Goal: Check status

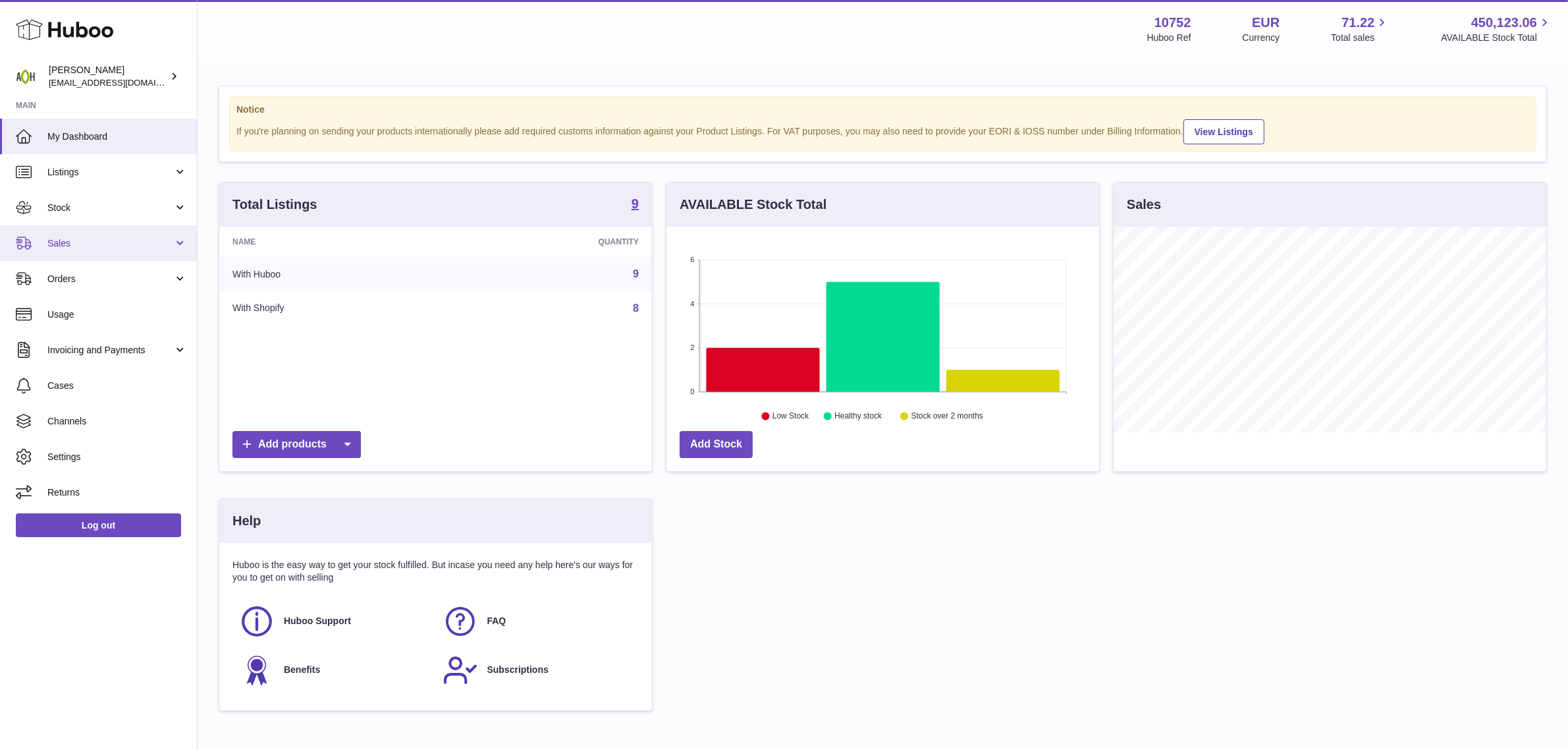
scroll to position [205, 433]
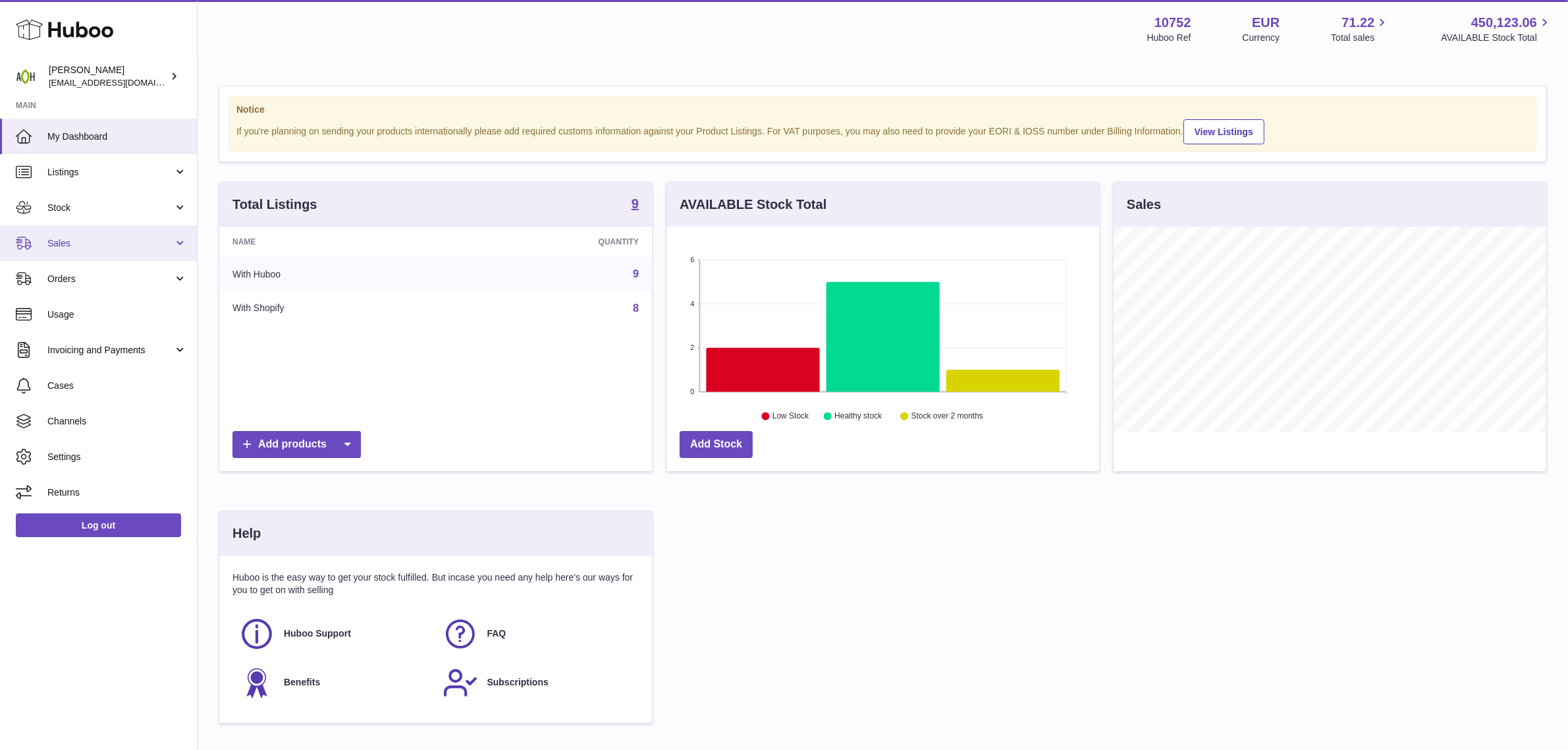
click at [80, 248] on span "Sales" at bounding box center [110, 243] width 126 height 13
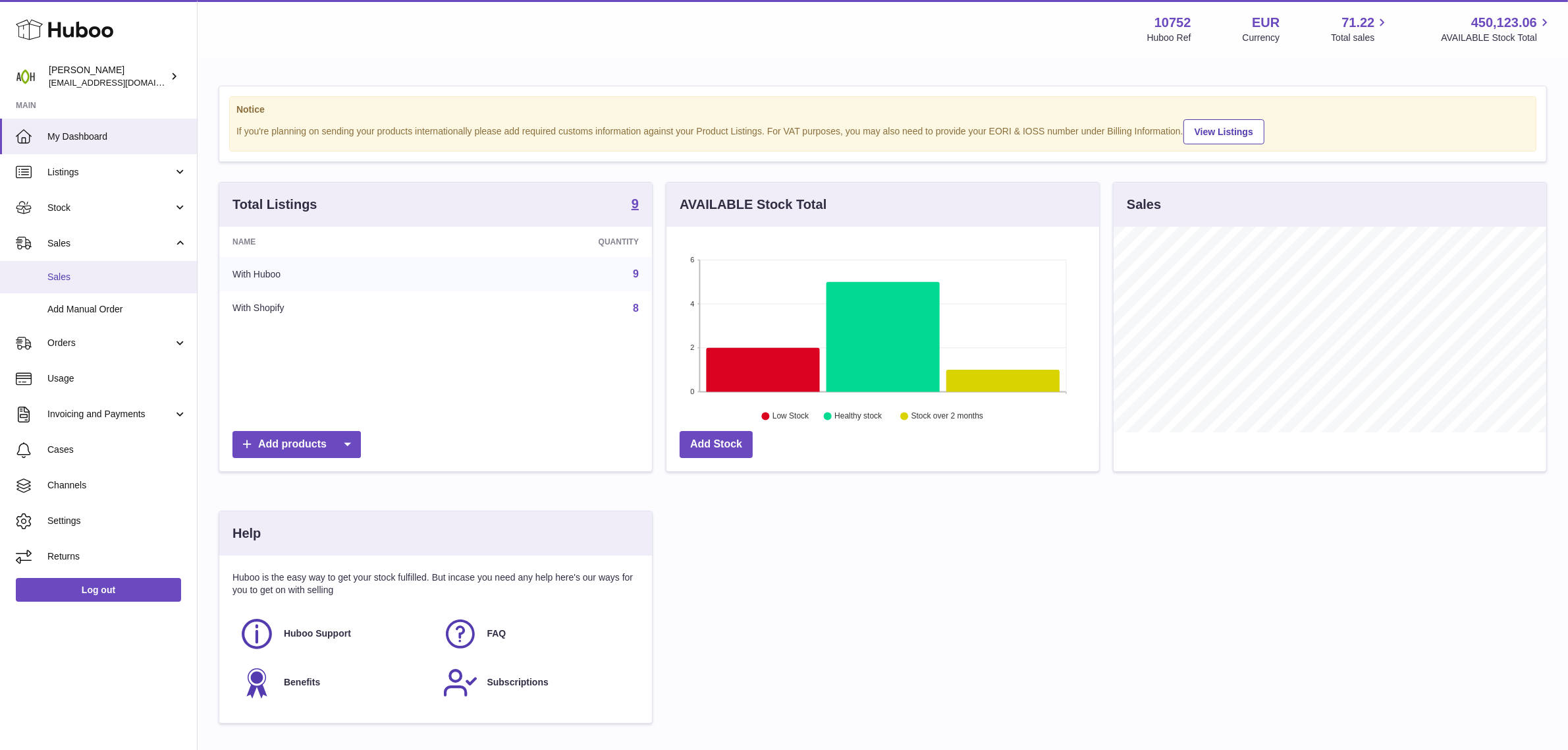
click at [83, 268] on link "Sales" at bounding box center [98, 276] width 197 height 32
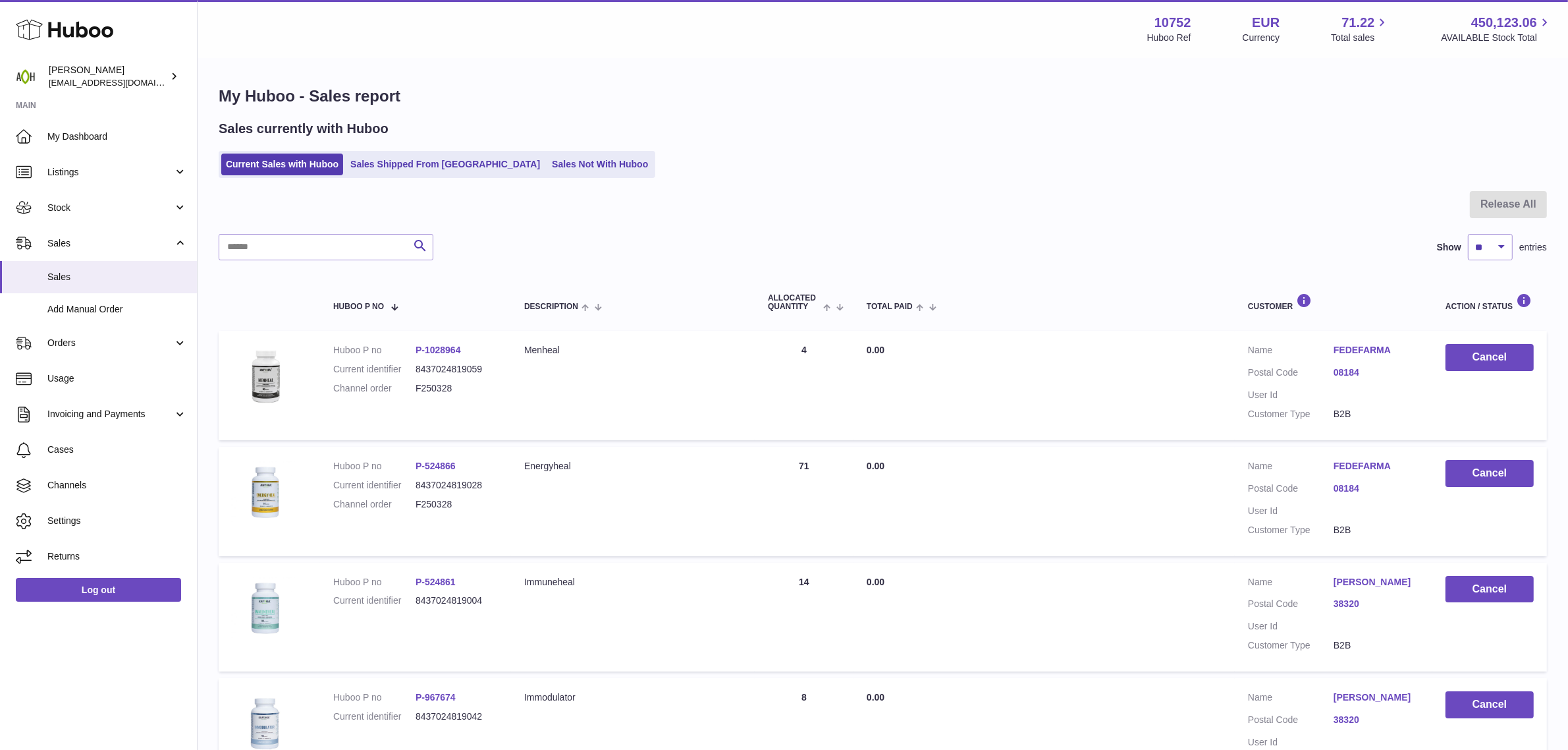
click at [393, 175] on ul "Current Sales with Huboo Sales Shipped From Huboo Sales Not With Huboo" at bounding box center [437, 165] width 436 height 27
click at [396, 169] on link "Sales Shipped From Huboo" at bounding box center [445, 164] width 199 height 22
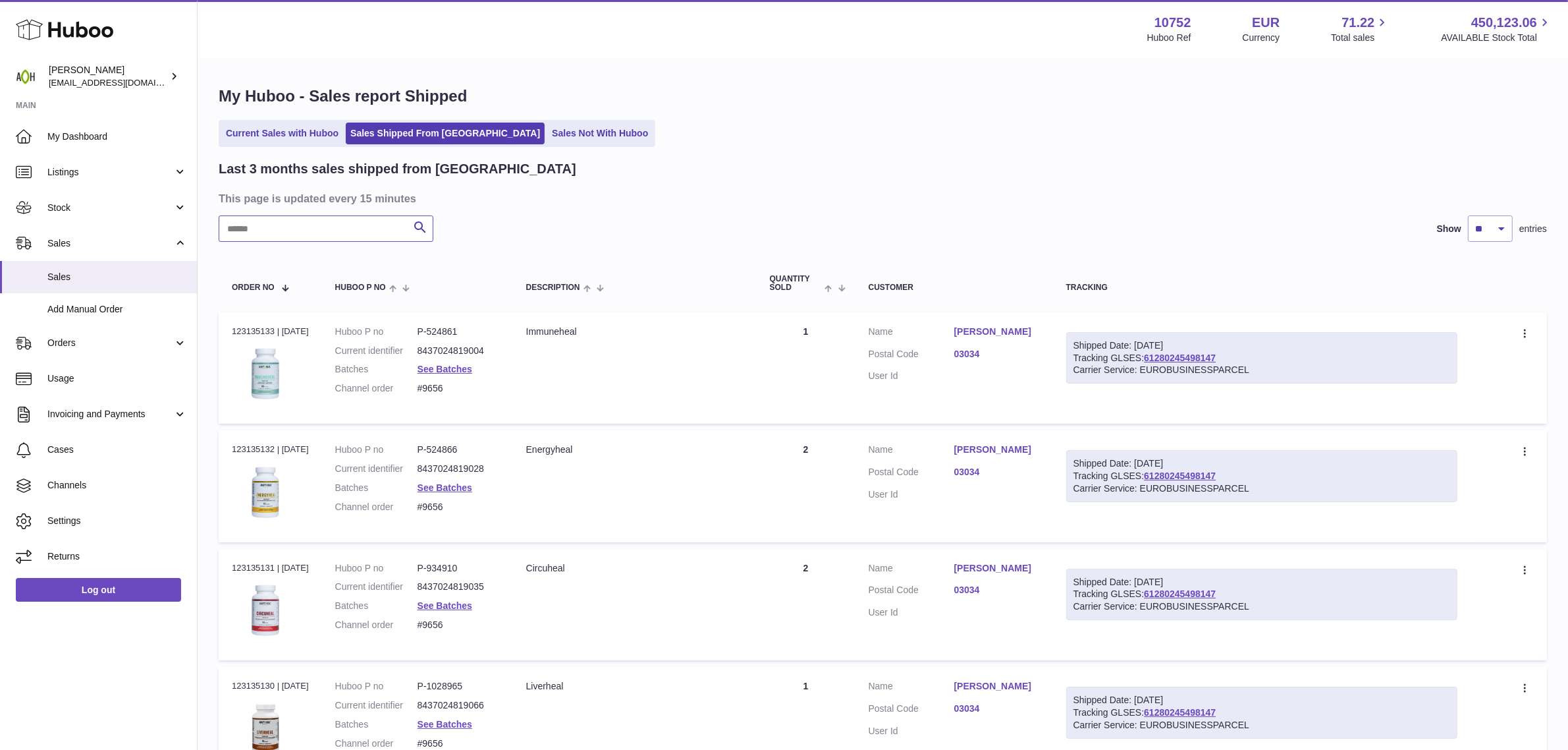
click at [297, 234] on input "text" at bounding box center [326, 228] width 214 height 26
paste input "****"
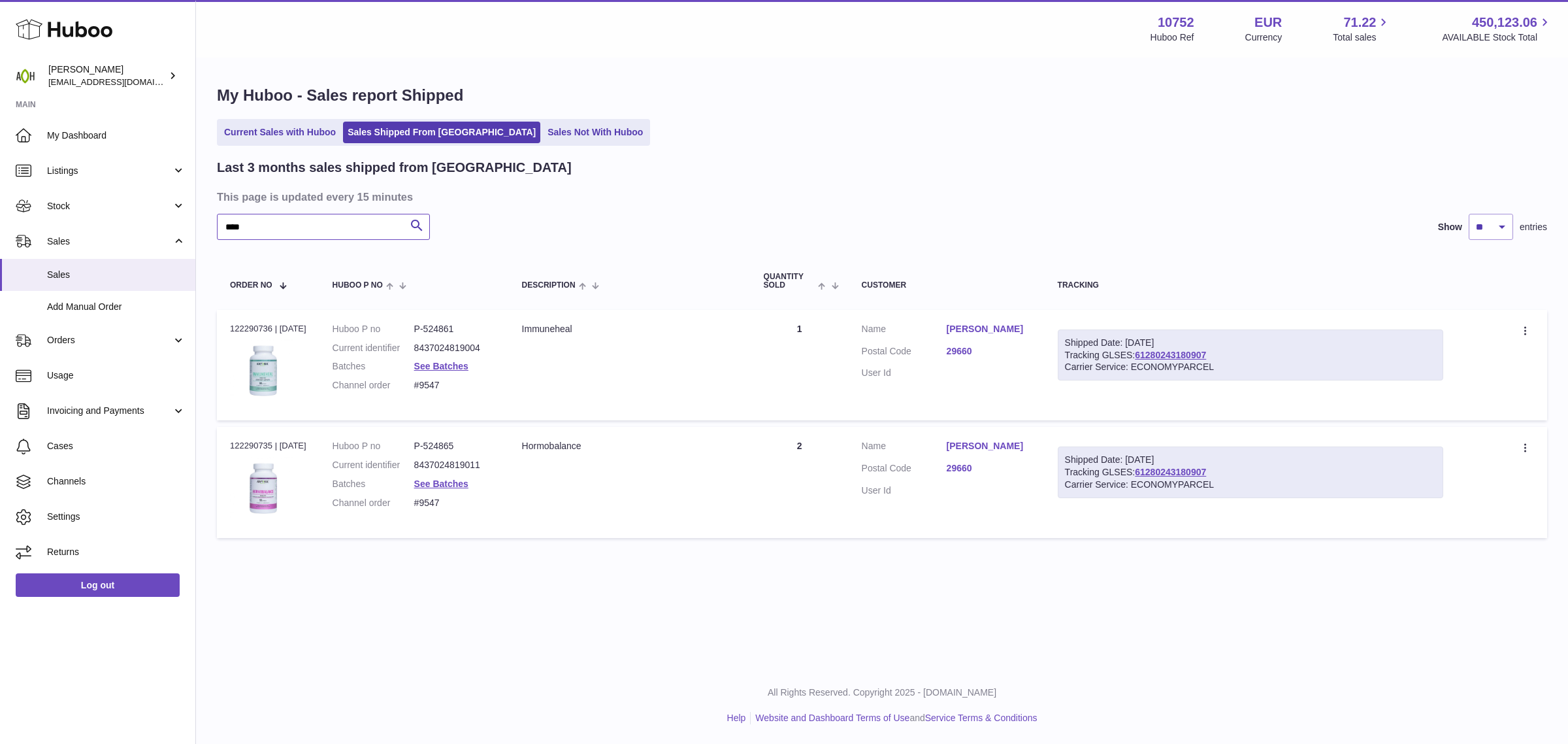
type input "****"
drag, startPoint x: 1223, startPoint y: 348, endPoint x: 1145, endPoint y: 356, distance: 78.4
click at [1145, 356] on div "Shipped Date: 5th Aug 2025 Tracking GLSES: 61280243180907 Carrier Service: ECON…" at bounding box center [1250, 355] width 386 height 52
copy link "61280243180907"
